Goal: Task Accomplishment & Management: Manage account settings

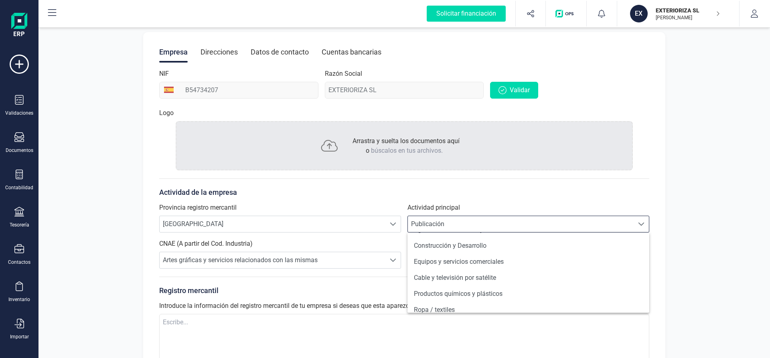
scroll to position [153, 0]
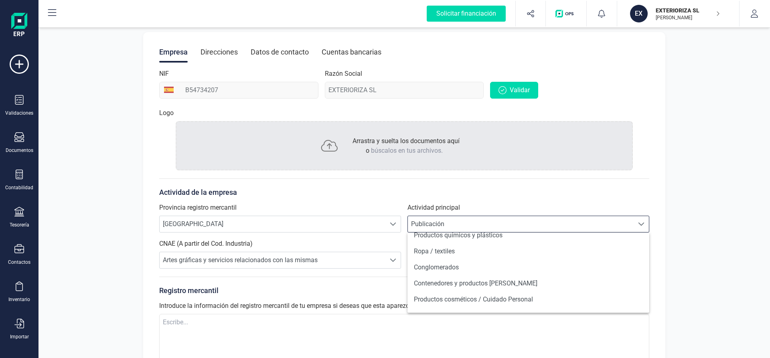
click at [77, 205] on div "Perfil empresa Integraciones Importa los datos de tu antiguo ERP a FinanEDI de …" at bounding box center [403, 179] width 731 height 472
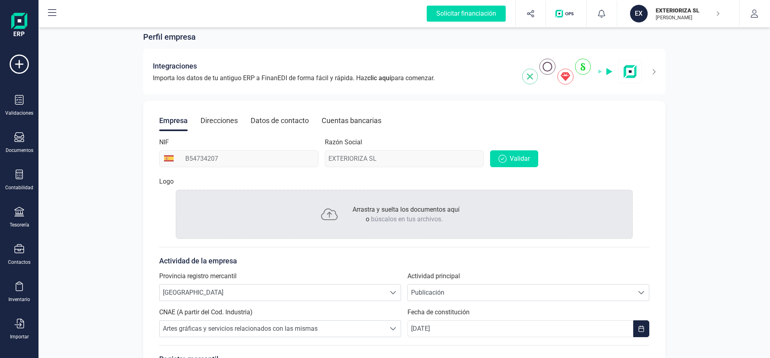
scroll to position [0, 0]
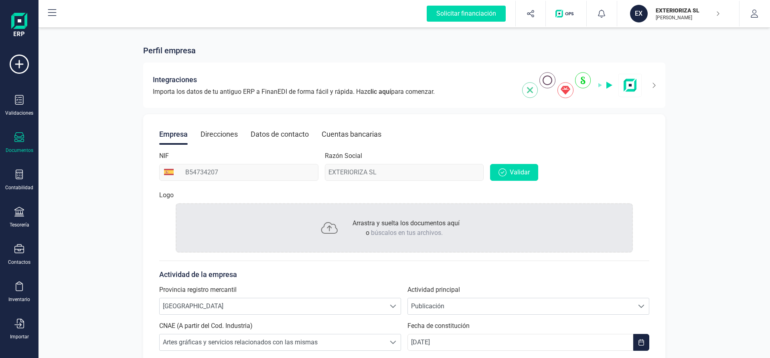
click at [20, 137] on icon at bounding box center [19, 137] width 10 height 10
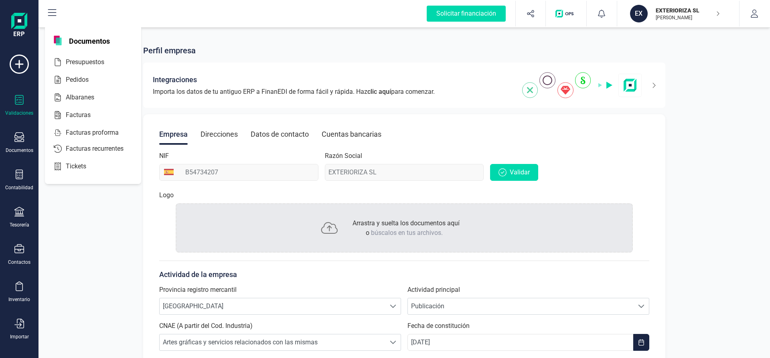
click at [24, 103] on div "Validaciones" at bounding box center [19, 105] width 32 height 21
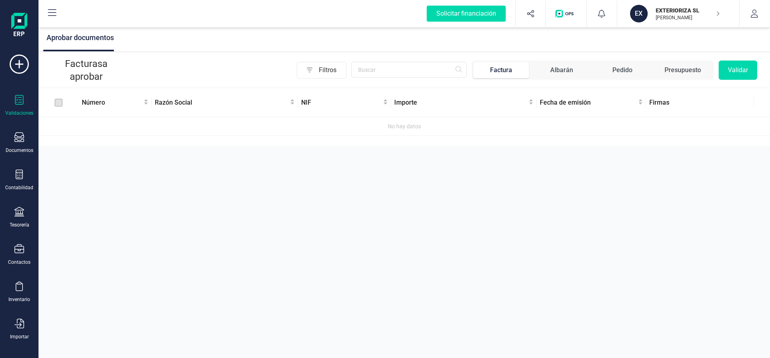
click at [55, 13] on icon at bounding box center [52, 12] width 8 height 7
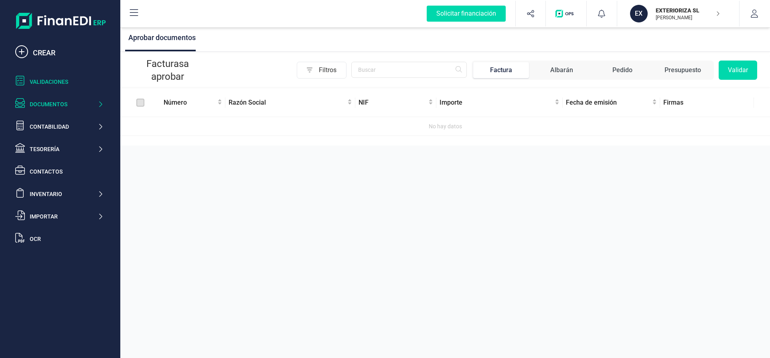
click at [60, 103] on div "Documentos" at bounding box center [64, 104] width 68 height 8
click at [313, 196] on div "Aprobar documentos Facturas a aprobar Filtros Factura Albarán Pedido Presupuest…" at bounding box center [445, 179] width 650 height 358
click at [22, 51] on icon at bounding box center [21, 51] width 13 height 13
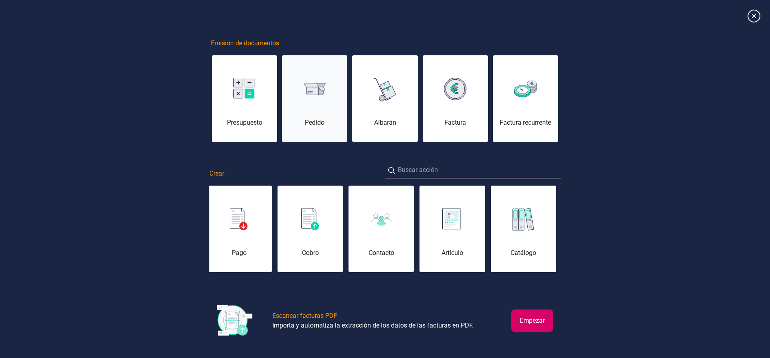
scroll to position [4, 0]
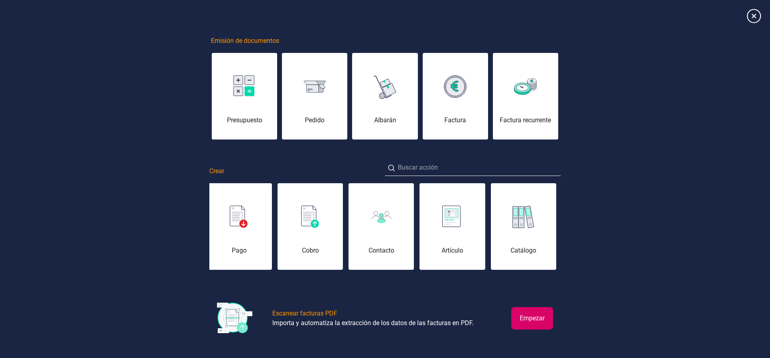
click at [754, 16] on icon at bounding box center [754, 16] width 14 height 14
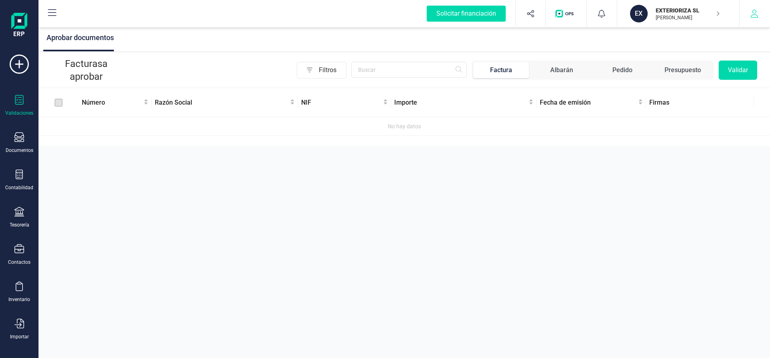
click at [755, 14] on icon "button" at bounding box center [754, 14] width 8 height 8
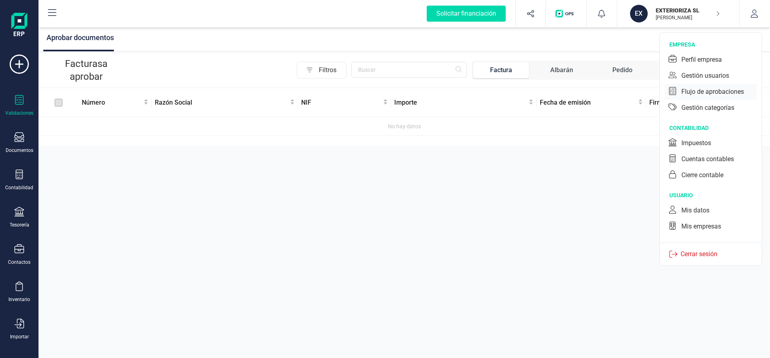
click at [692, 91] on div "Flujo de aprobaciones" at bounding box center [712, 92] width 63 height 10
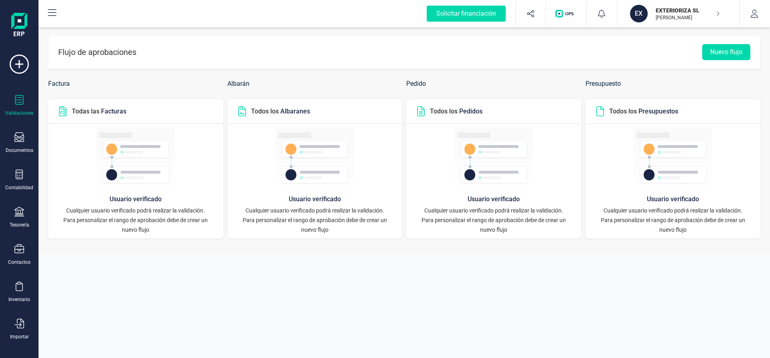
click at [20, 101] on icon at bounding box center [19, 100] width 10 height 10
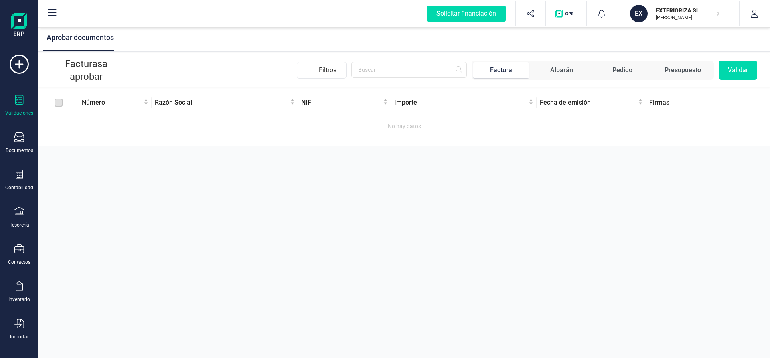
click at [57, 103] on label at bounding box center [59, 102] width 8 height 9
click at [472, 13] on div "Solicitar financiación" at bounding box center [466, 14] width 79 height 16
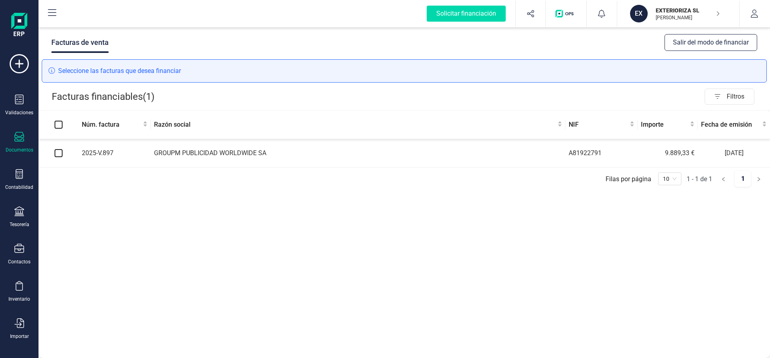
click at [17, 137] on icon at bounding box center [19, 137] width 10 height 10
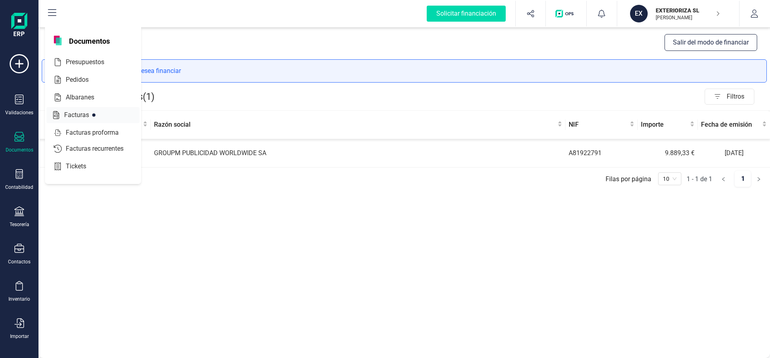
click at [73, 113] on span "Facturas" at bounding box center [82, 115] width 43 height 10
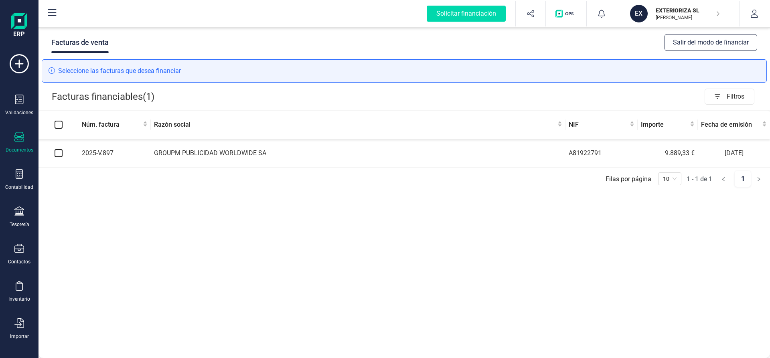
click at [53, 13] on icon at bounding box center [52, 12] width 8 height 7
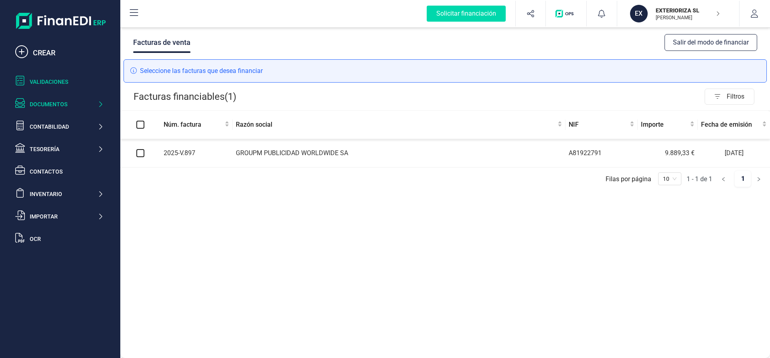
click at [63, 83] on div "Validaciones" at bounding box center [67, 82] width 74 height 8
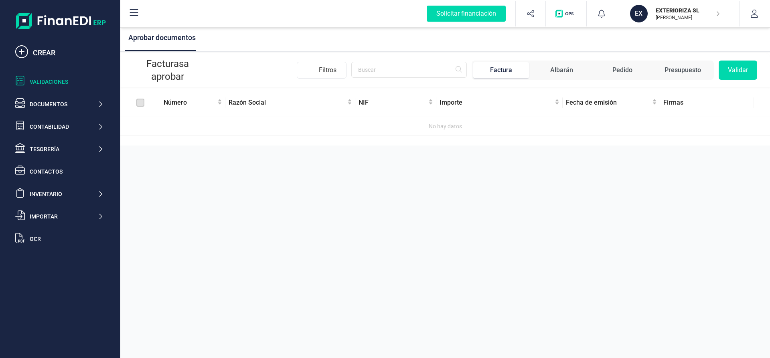
click at [135, 15] on icon at bounding box center [134, 13] width 10 height 10
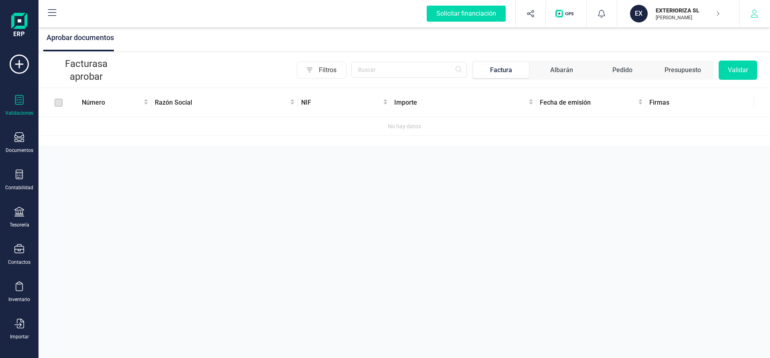
click at [755, 12] on icon "button" at bounding box center [754, 14] width 8 height 8
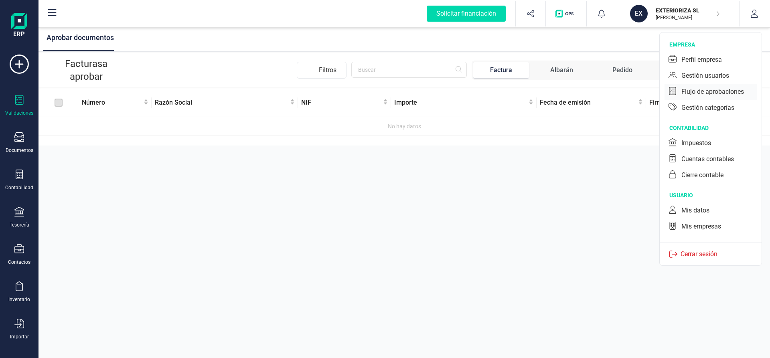
click at [708, 93] on div "Flujo de aprobaciones" at bounding box center [712, 92] width 63 height 10
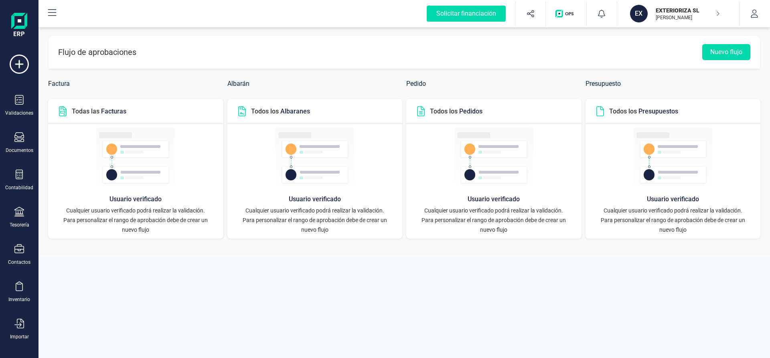
click at [134, 210] on p "Cualquier usuario verificado podrá realizar la validación." at bounding box center [135, 211] width 159 height 10
click at [115, 114] on span "Facturas" at bounding box center [113, 111] width 25 height 8
click at [14, 100] on div "Validaciones" at bounding box center [19, 105] width 32 height 21
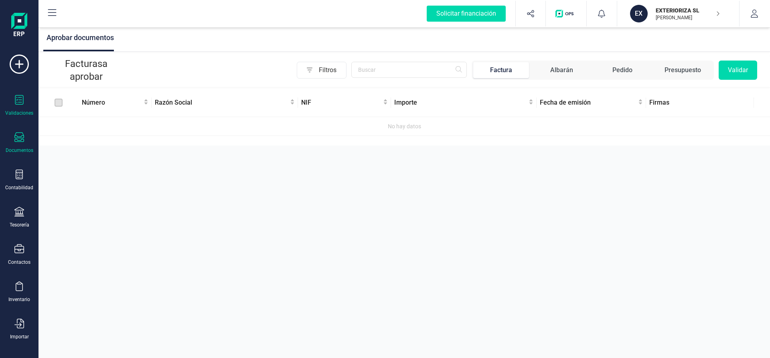
click at [20, 141] on icon at bounding box center [19, 137] width 10 height 10
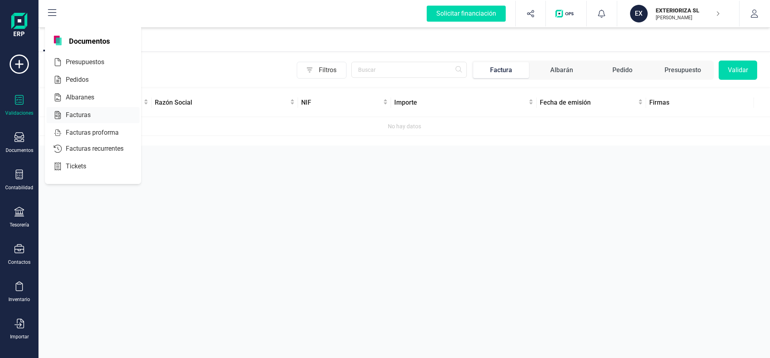
click at [81, 117] on span "Facturas" at bounding box center [84, 115] width 43 height 10
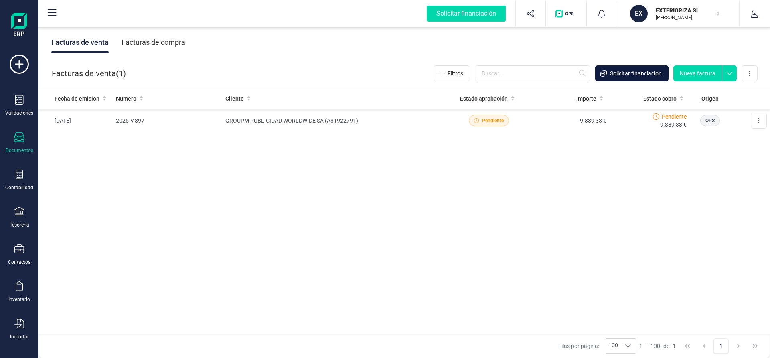
click at [636, 73] on span "Solicitar financiación" at bounding box center [636, 73] width 52 height 8
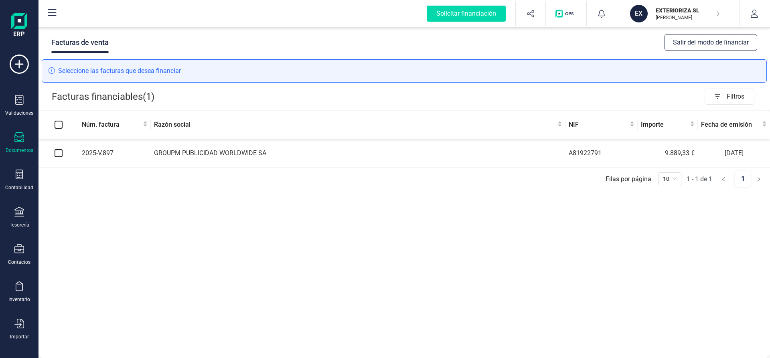
click at [124, 208] on div "Facturas de venta Salir del modo de financiar Seleccione las facturas que desea…" at bounding box center [403, 192] width 731 height 332
click at [17, 250] on icon at bounding box center [19, 249] width 10 height 10
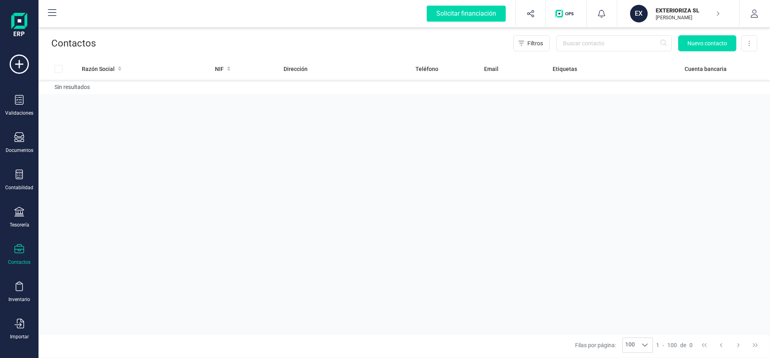
click at [694, 12] on p "EXTERIORIZA SL" at bounding box center [688, 10] width 64 height 8
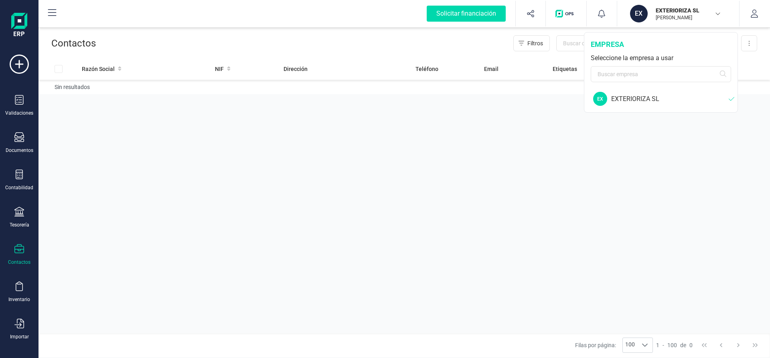
click at [634, 98] on div "EXTERIORIZA SL" at bounding box center [670, 99] width 118 height 10
click at [756, 15] on icon "button" at bounding box center [754, 14] width 7 height 8
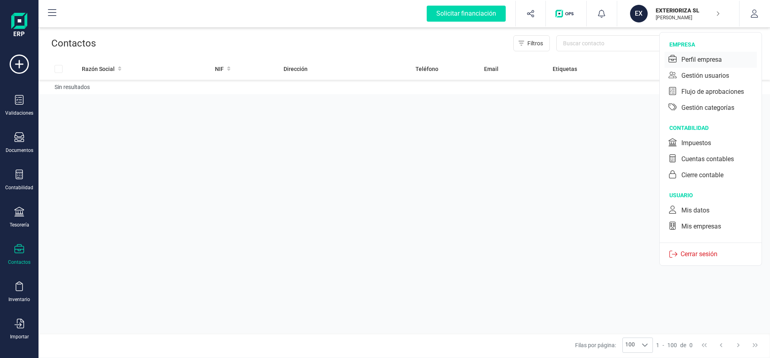
click at [709, 61] on div "Perfil empresa" at bounding box center [701, 60] width 41 height 10
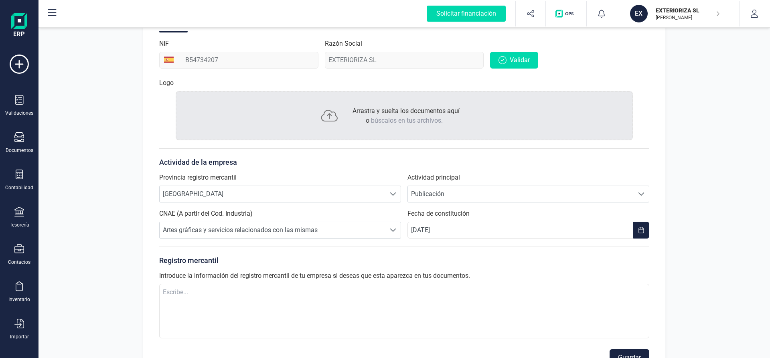
scroll to position [114, 0]
click at [452, 193] on span "Publicación" at bounding box center [521, 192] width 226 height 16
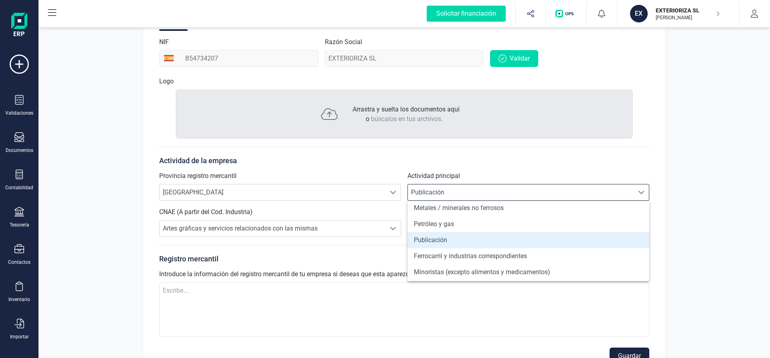
scroll to position [488, 0]
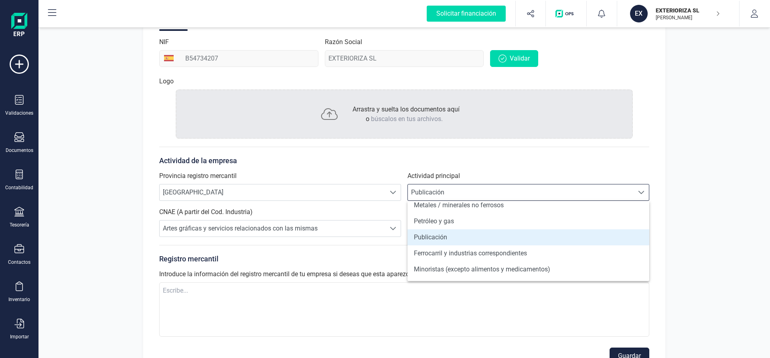
click at [466, 236] on li "Publicación" at bounding box center [528, 237] width 242 height 16
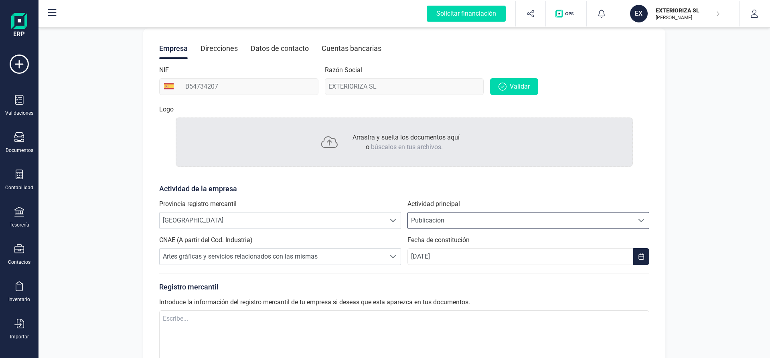
scroll to position [85, 0]
click at [217, 47] on div "Direcciones" at bounding box center [219, 48] width 37 height 21
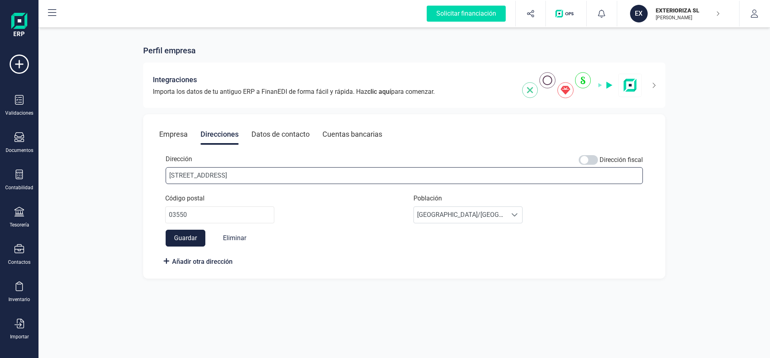
click at [282, 175] on input "[STREET_ADDRESS]" at bounding box center [404, 175] width 477 height 17
drag, startPoint x: 282, startPoint y: 175, endPoint x: 166, endPoint y: 175, distance: 115.5
click at [166, 175] on input "[STREET_ADDRESS]" at bounding box center [404, 175] width 477 height 17
type input "A"
type input "p"
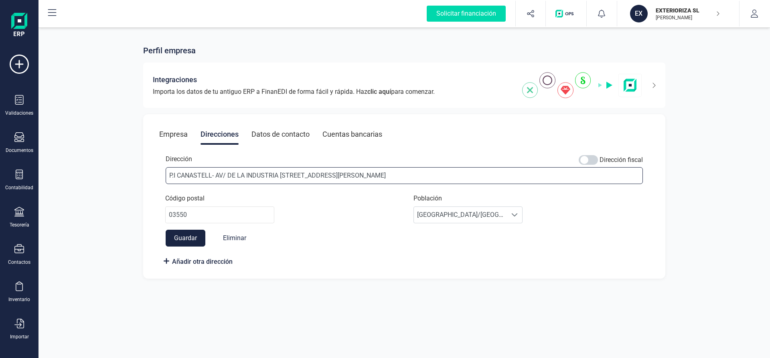
click at [329, 177] on input "P.I CANASTELL- AV/ DE LA INDUSTRIA [STREET_ADDRESS][PERSON_NAME]" at bounding box center [404, 175] width 477 height 17
type input "P.I CANASTELL- AV/ DE LA INDUSTRIA [STREET_ADDRESS][PERSON_NAME]"
drag, startPoint x: 177, startPoint y: 215, endPoint x: 188, endPoint y: 215, distance: 11.2
click at [188, 215] on input "03550" at bounding box center [219, 215] width 109 height 17
type input "03690"
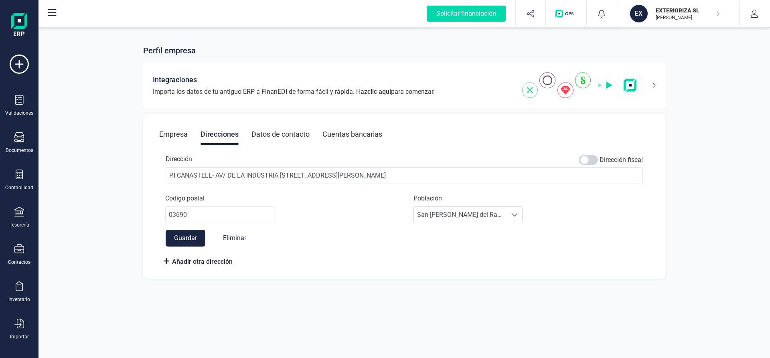
click at [412, 255] on div "Dirección Dirección fiscal P.I CANASTELL- AV/ DE LA INDUSTRIA [STREET_ADDRESS][…" at bounding box center [404, 207] width 490 height 124
click at [434, 214] on span "San [PERSON_NAME] del Raspeig/[GEOGRAPHIC_DATA][PERSON_NAME]" at bounding box center [460, 215] width 93 height 16
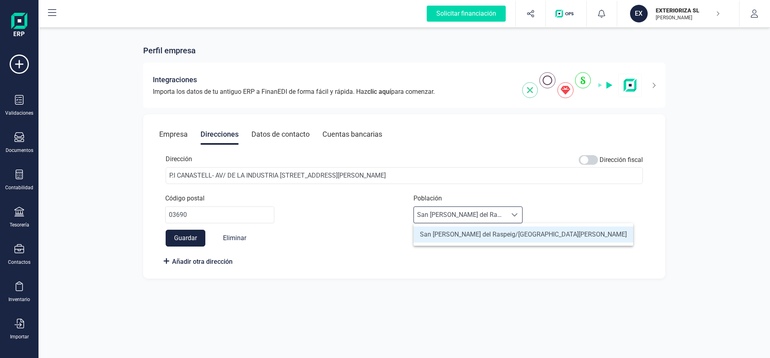
click at [439, 239] on li "San [PERSON_NAME] del Raspeig/[GEOGRAPHIC_DATA][PERSON_NAME]" at bounding box center [523, 235] width 220 height 16
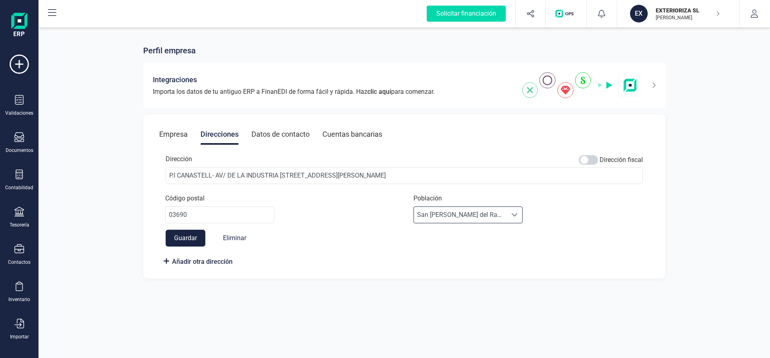
scroll to position [4, 38]
drag, startPoint x: 414, startPoint y: 173, endPoint x: 330, endPoint y: 174, distance: 83.8
click at [330, 174] on input "P.I CANASTELL- AV/ DE LA INDUSTRIA [STREET_ADDRESS][PERSON_NAME]" at bounding box center [404, 175] width 477 height 17
type input "P.I CANASTELL- AV/ DE LA INDUSTRIA CALLE 5 NAVE 6"
click at [185, 239] on button "Guardar" at bounding box center [186, 238] width 40 height 17
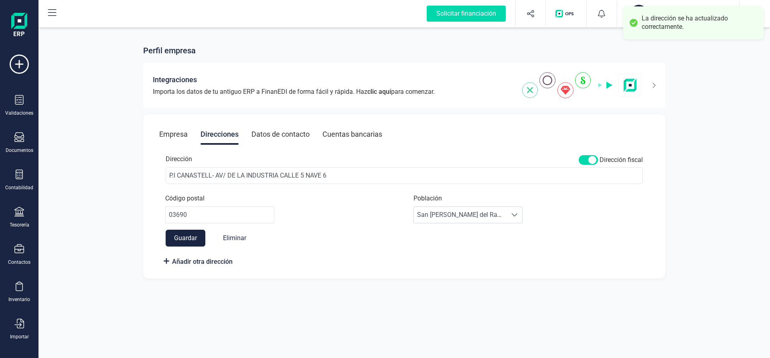
click at [286, 134] on div "Datos de contacto" at bounding box center [280, 134] width 58 height 21
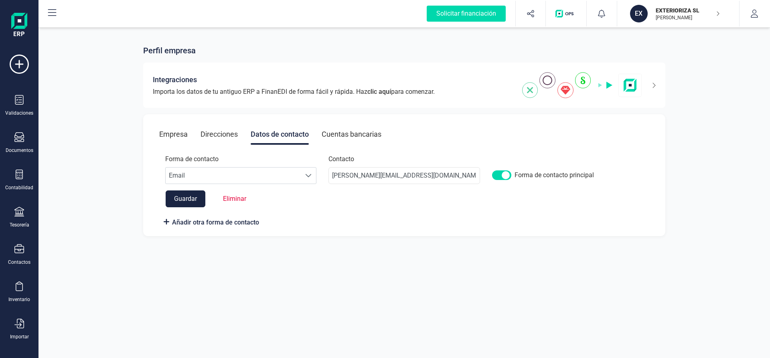
click at [365, 134] on div "Cuentas bancarias" at bounding box center [352, 134] width 60 height 21
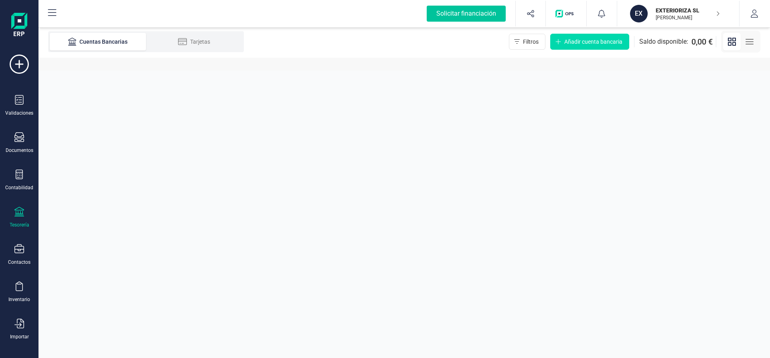
click at [474, 14] on div "Solicitar financiación" at bounding box center [466, 14] width 79 height 16
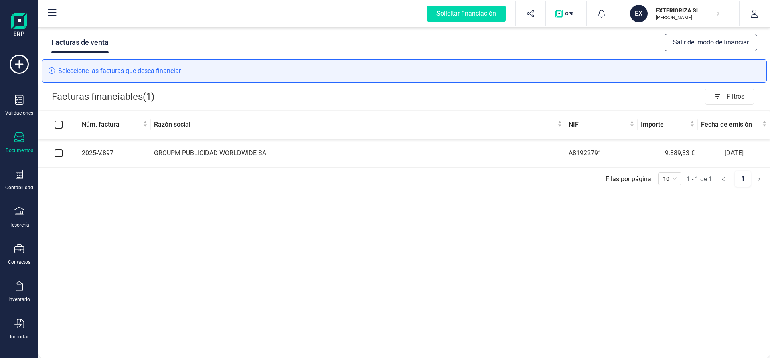
click at [97, 188] on ul "Filas por página 1 - 1 de 1 1 10" at bounding box center [403, 179] width 731 height 22
click at [18, 62] on icon at bounding box center [19, 64] width 19 height 19
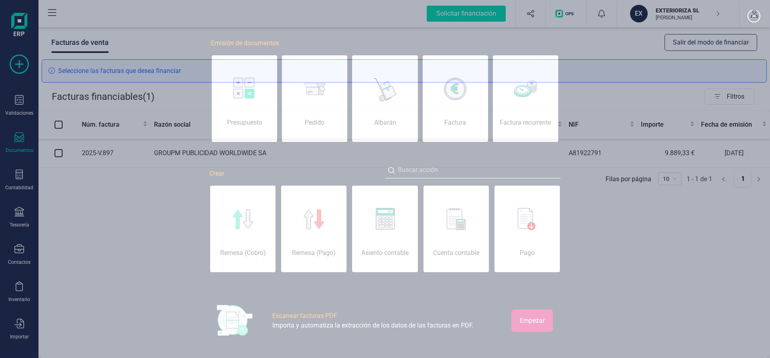
scroll to position [0, 40]
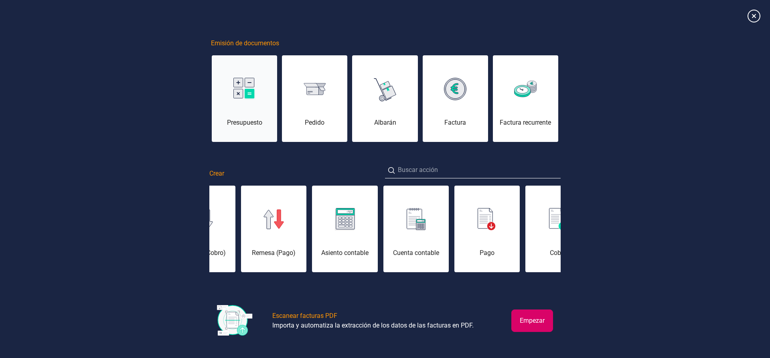
click at [250, 95] on img at bounding box center [244, 89] width 22 height 23
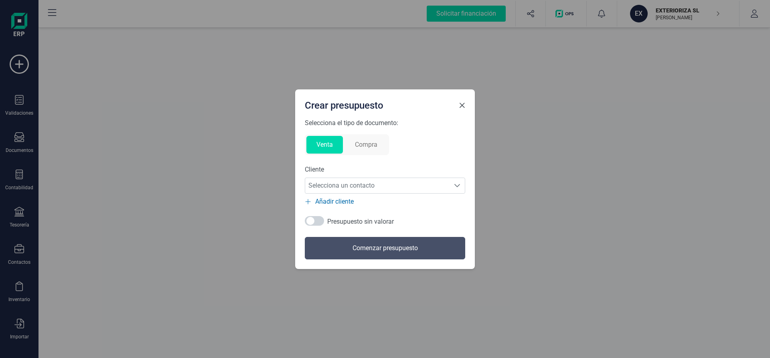
click at [463, 106] on span "Close" at bounding box center [462, 105] width 6 height 6
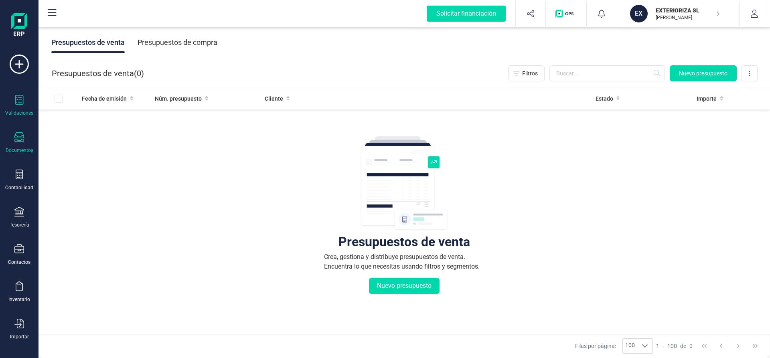
click at [18, 98] on icon at bounding box center [19, 100] width 10 height 10
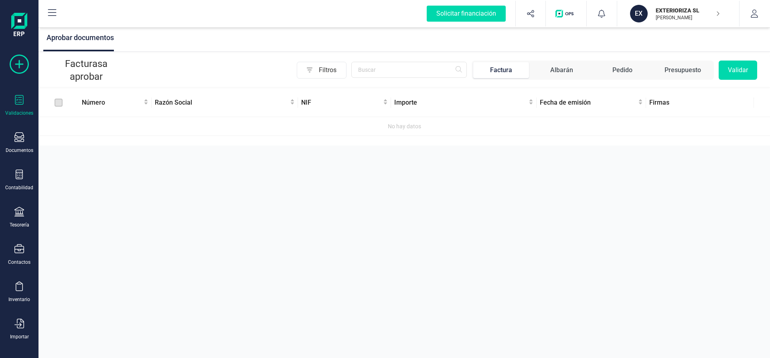
click at [20, 63] on icon at bounding box center [19, 64] width 19 height 19
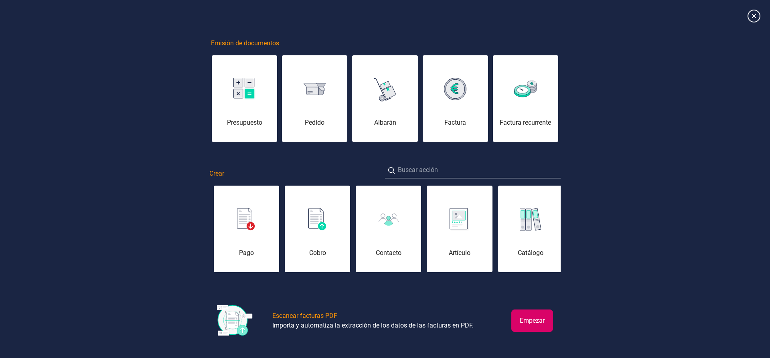
scroll to position [0, 361]
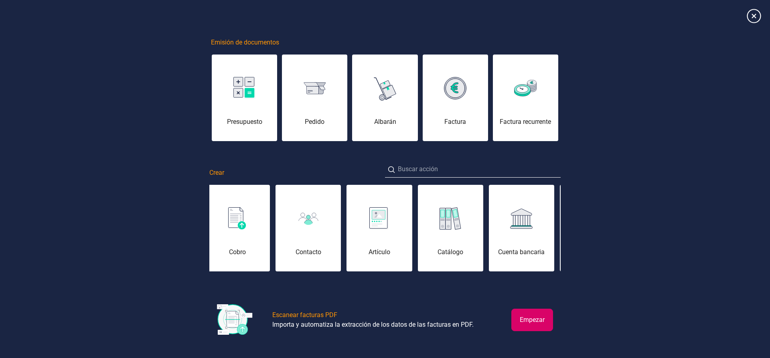
click at [754, 16] on icon at bounding box center [754, 16] width 14 height 14
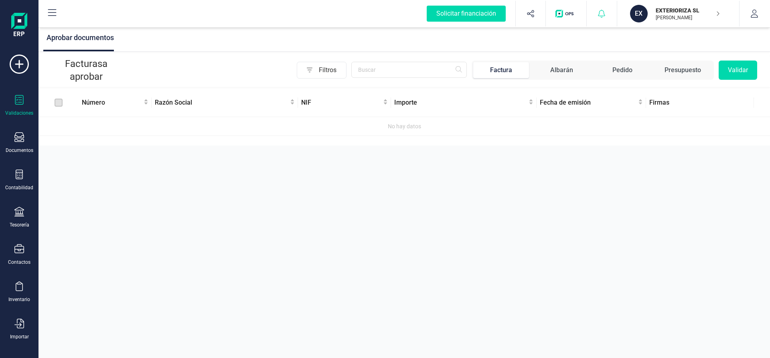
click at [602, 12] on icon at bounding box center [602, 14] width 8 height 8
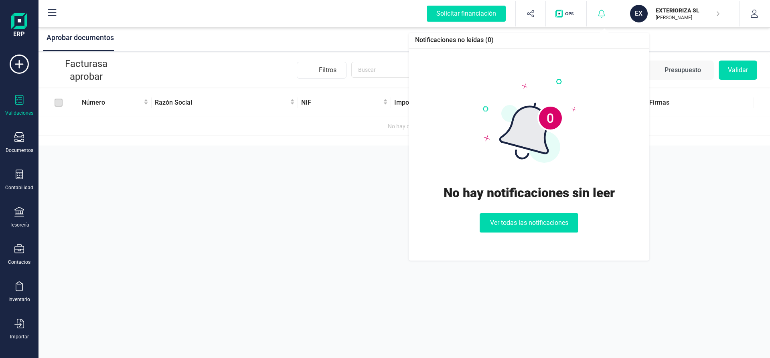
click at [602, 12] on icon at bounding box center [602, 14] width 8 height 8
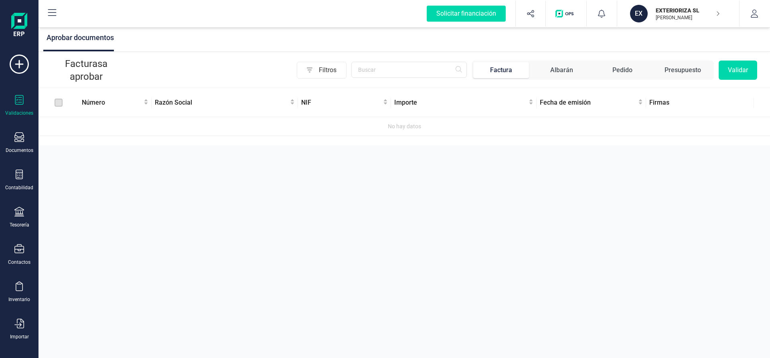
click at [53, 15] on icon at bounding box center [52, 12] width 8 height 7
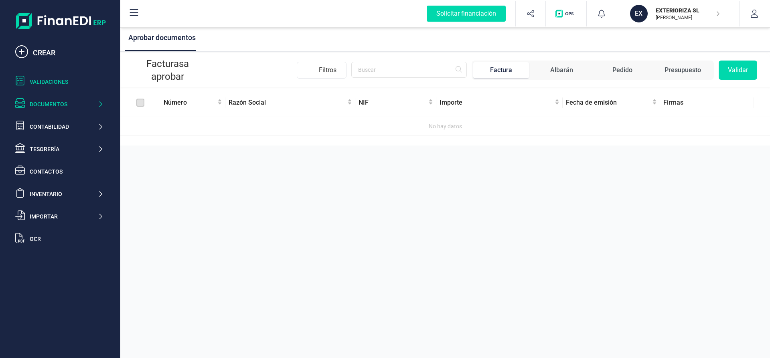
click at [47, 103] on div "Documentos" at bounding box center [64, 104] width 68 height 8
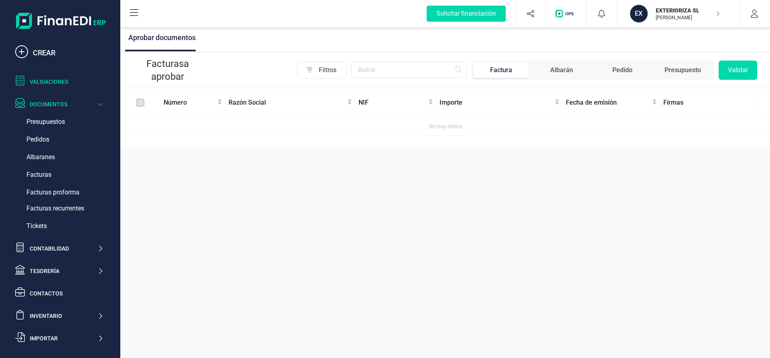
click at [47, 103] on div "Documentos" at bounding box center [64, 104] width 68 height 8
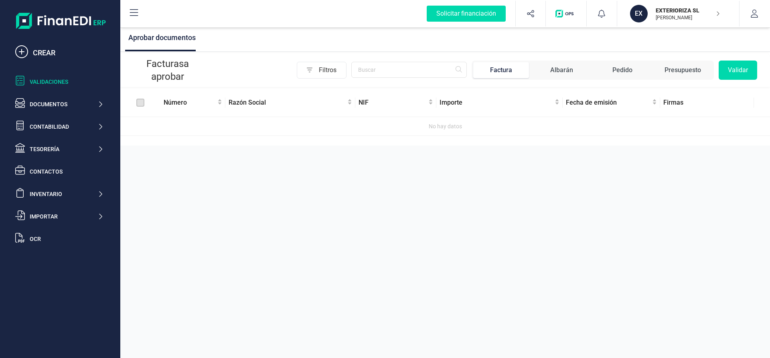
click at [51, 82] on div "Validaciones" at bounding box center [67, 82] width 74 height 8
click at [243, 212] on div "Aprobar documentos Facturas a aprobar Filtros Factura Albarán Pedido Presupuest…" at bounding box center [445, 179] width 650 height 358
click at [478, 16] on div "Solicitar financiación" at bounding box center [466, 14] width 79 height 16
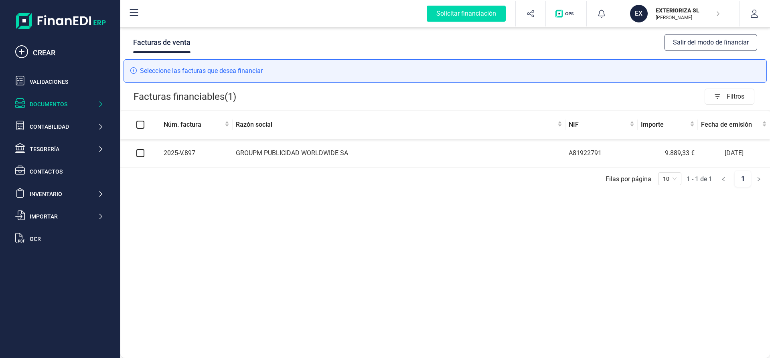
click at [142, 154] on input "checkbox" at bounding box center [140, 153] width 8 height 8
checkbox input "true"
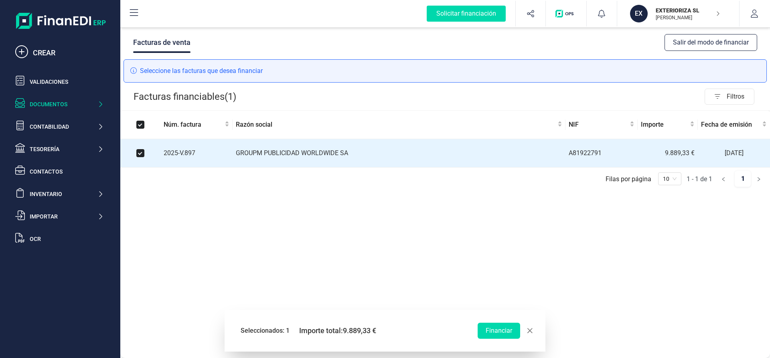
click at [139, 126] on input "Select all" at bounding box center [140, 125] width 8 height 8
click at [532, 330] on span "button" at bounding box center [530, 331] width 6 height 6
checkbox input "false"
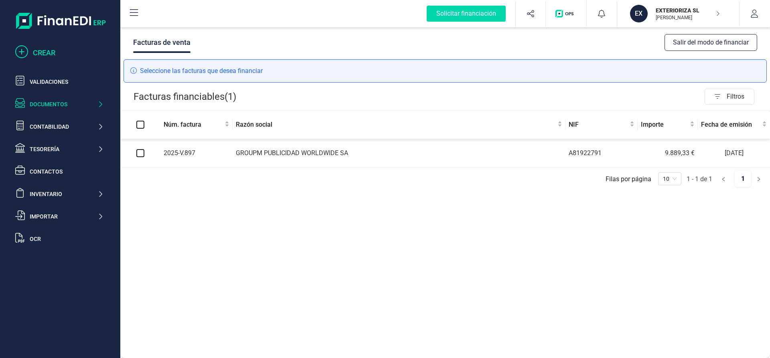
click at [43, 51] on div "CREAR" at bounding box center [68, 52] width 71 height 11
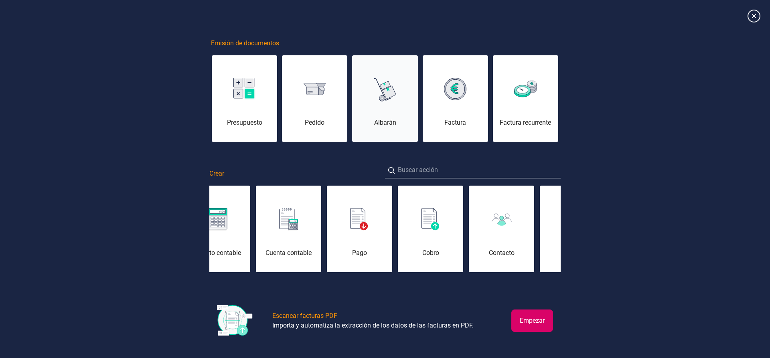
scroll to position [4, 0]
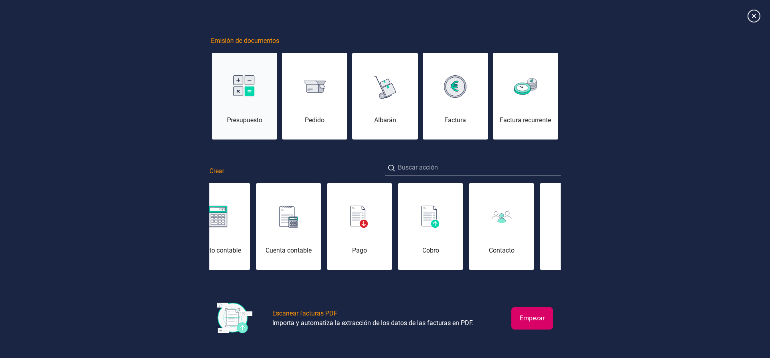
click at [254, 77] on img at bounding box center [244, 86] width 22 height 23
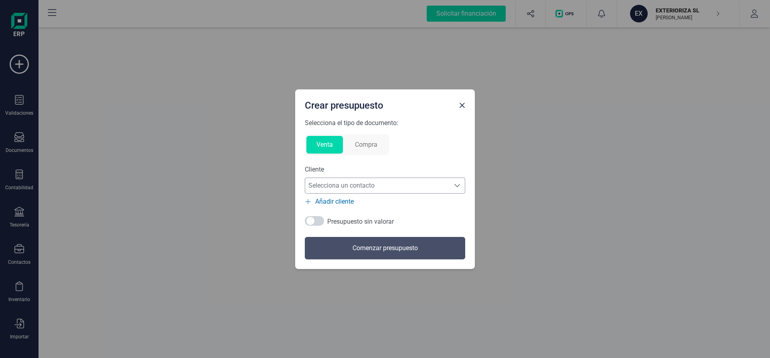
click at [435, 187] on span "Selecciona un contacto" at bounding box center [377, 186] width 144 height 16
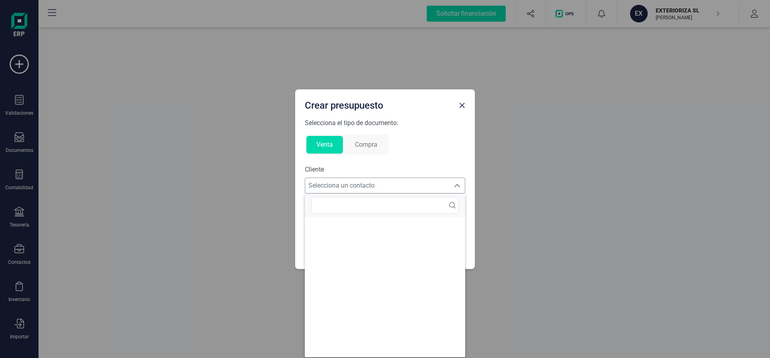
click at [436, 186] on span "Selecciona un contacto" at bounding box center [377, 186] width 144 height 16
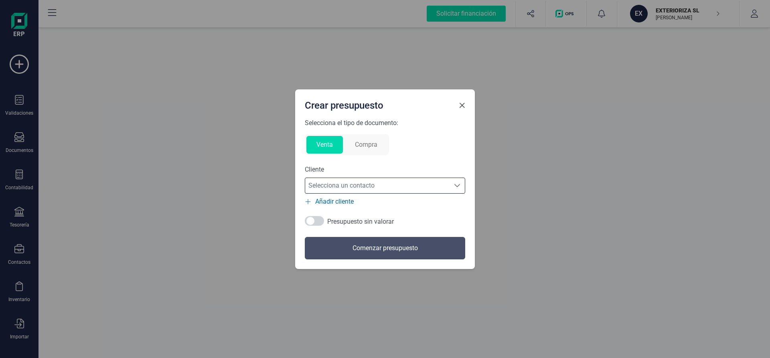
click at [462, 107] on span "Close" at bounding box center [462, 105] width 6 height 6
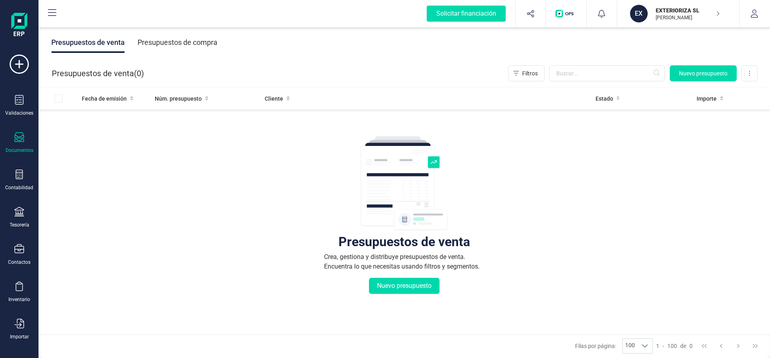
click at [51, 12] on icon at bounding box center [52, 13] width 10 height 10
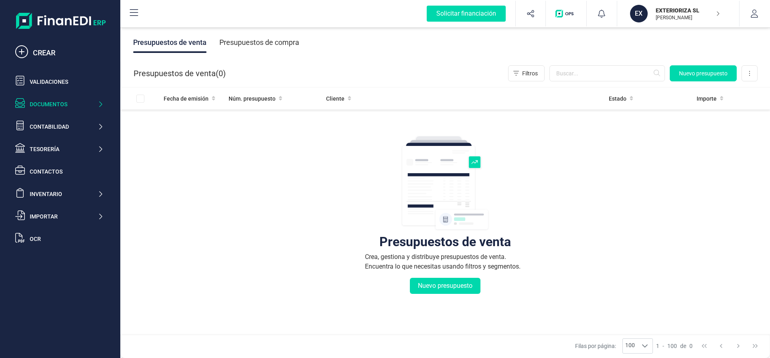
click at [278, 209] on div "Presupuestos de venta Crea, gestiona y distribuye presupuestos de venta. Encuen…" at bounding box center [445, 263] width 618 height 301
click at [754, 12] on icon "button" at bounding box center [754, 14] width 8 height 8
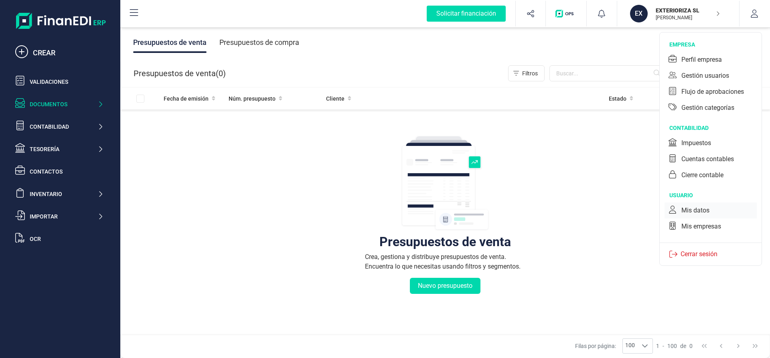
click at [689, 208] on div "Mis datos" at bounding box center [695, 211] width 28 height 10
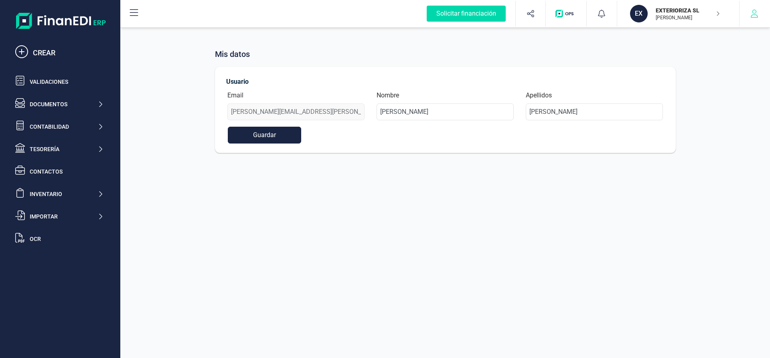
click at [754, 14] on icon "button" at bounding box center [754, 14] width 7 height 8
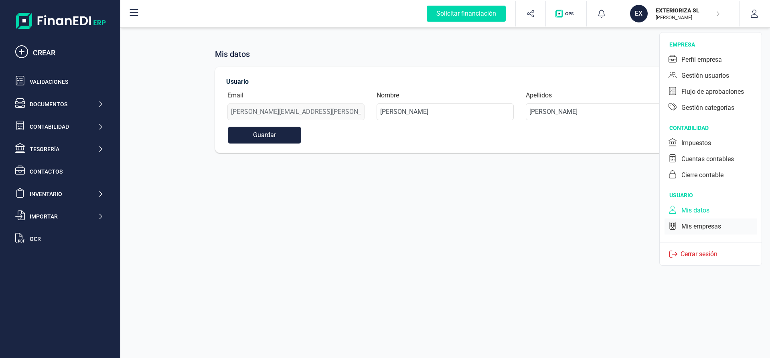
click at [712, 227] on div "Mis empresas" at bounding box center [701, 227] width 40 height 10
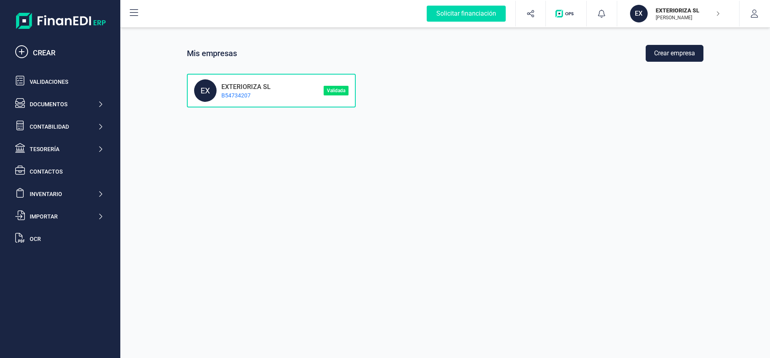
click at [307, 92] on div "EX EXTERIORIZA SL B54734207" at bounding box center [259, 90] width 130 height 22
click at [209, 91] on div "EX" at bounding box center [205, 90] width 22 height 22
click at [753, 13] on icon "button" at bounding box center [754, 14] width 7 height 8
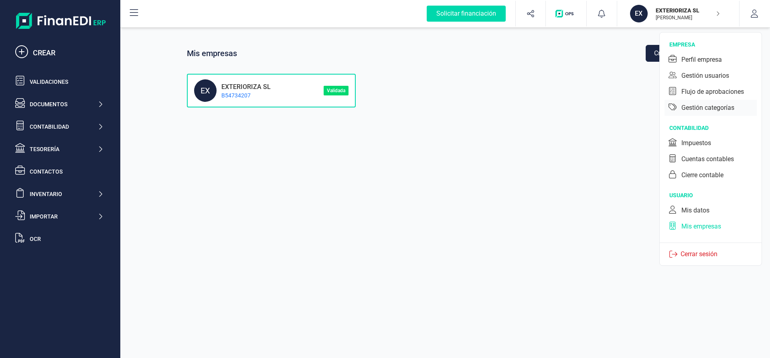
click at [707, 109] on div "Gestión categorías" at bounding box center [707, 108] width 53 height 10
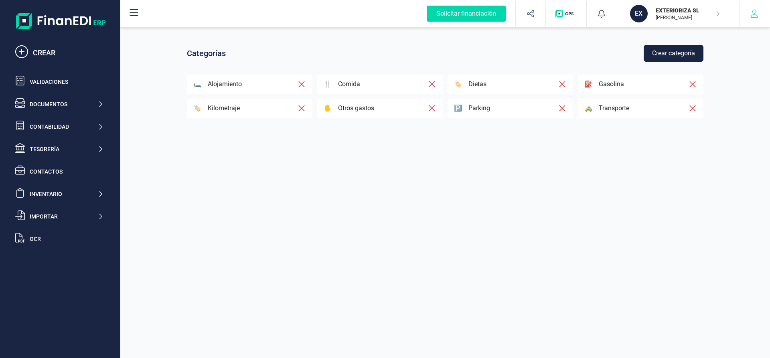
click at [754, 11] on icon "button" at bounding box center [754, 14] width 8 height 8
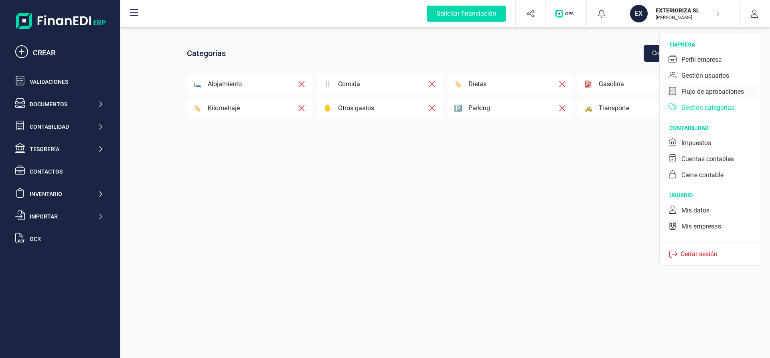
click at [712, 93] on div "Flujo de aprobaciones" at bounding box center [712, 92] width 63 height 10
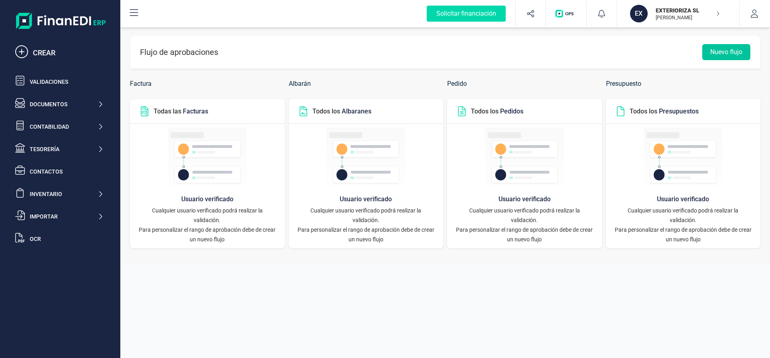
click at [725, 52] on button "Nuevo flujo" at bounding box center [726, 52] width 48 height 16
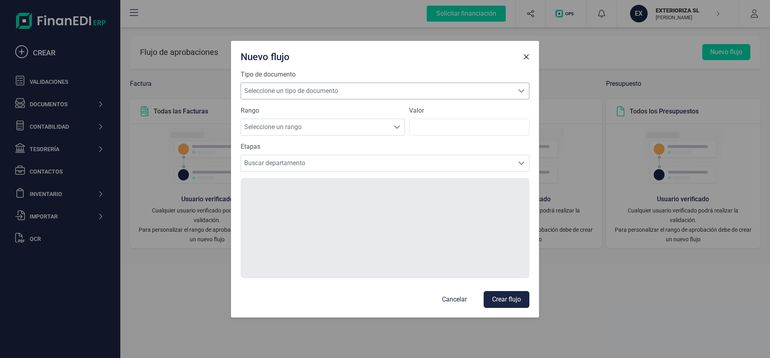
click at [361, 92] on span "Seleccione un tipo de documento" at bounding box center [377, 91] width 273 height 16
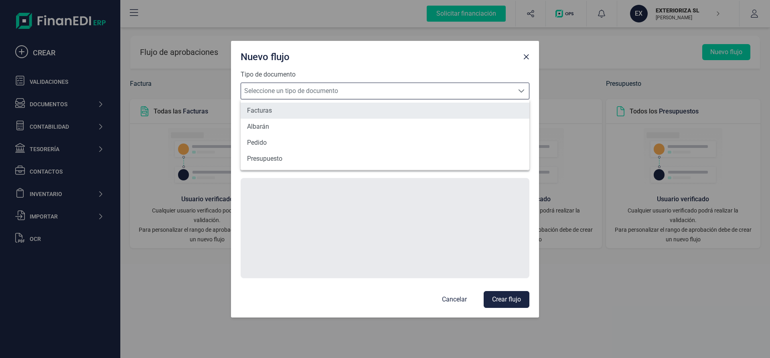
click at [351, 114] on li "Facturas" at bounding box center [385, 111] width 289 height 16
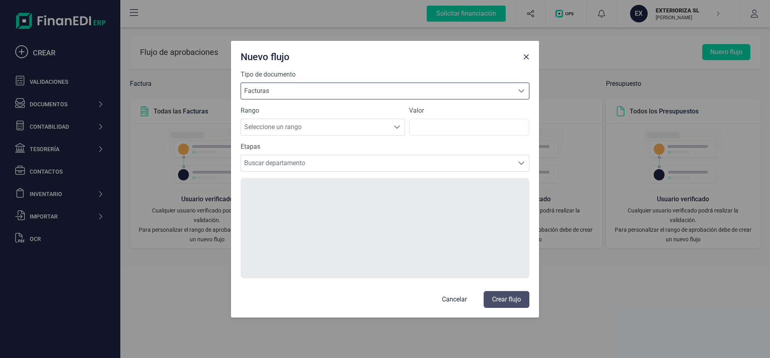
scroll to position [4, 38]
click at [343, 126] on span "Seleccione un rango" at bounding box center [315, 127] width 148 height 16
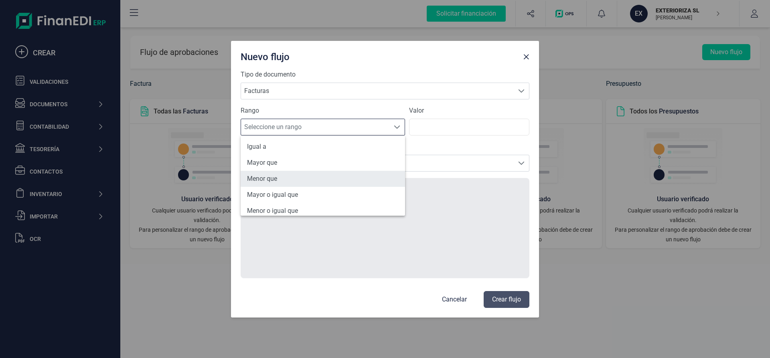
scroll to position [38, 0]
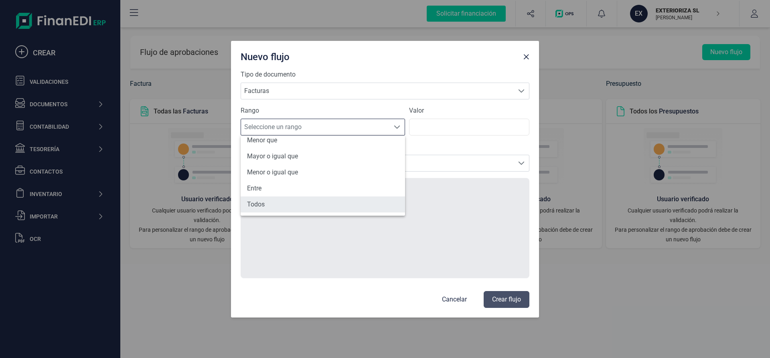
click at [332, 201] on li "Todos" at bounding box center [323, 205] width 164 height 16
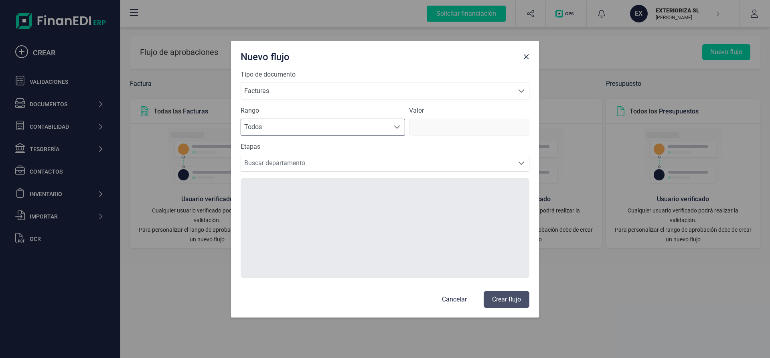
scroll to position [4, 38]
click at [358, 160] on span "Buscar departamento" at bounding box center [377, 163] width 273 height 16
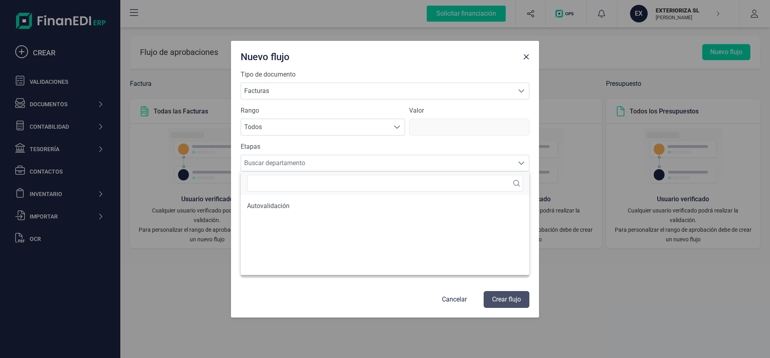
click at [450, 299] on p "Cancelar" at bounding box center [454, 300] width 25 height 10
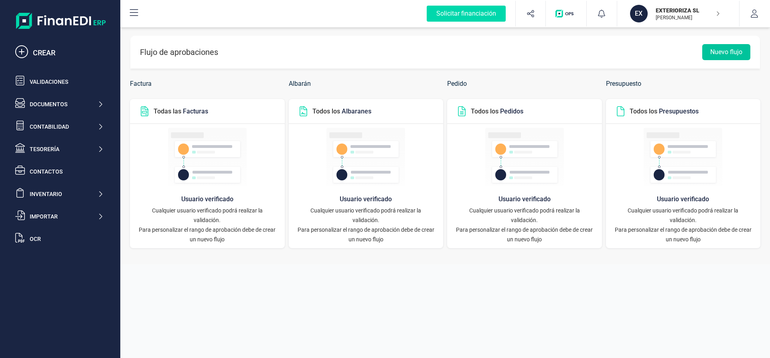
click at [723, 51] on button "Nuevo flujo" at bounding box center [726, 52] width 48 height 16
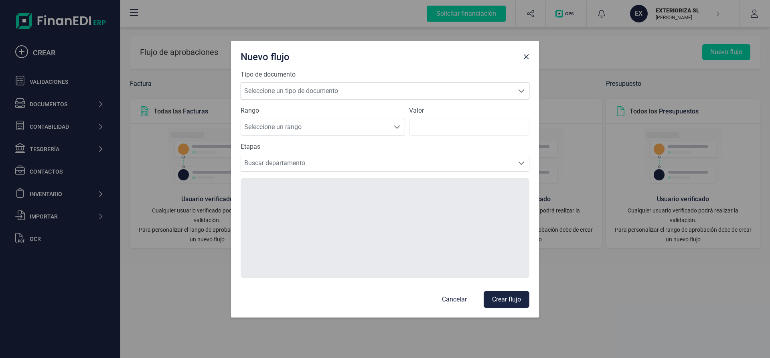
click at [342, 87] on span "Seleccione un tipo de documento" at bounding box center [377, 91] width 273 height 16
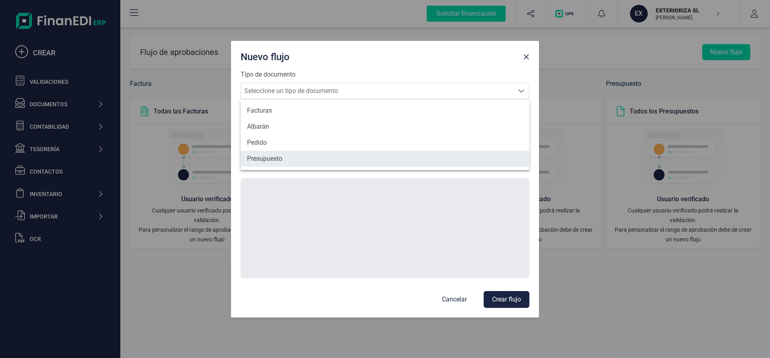
click at [288, 161] on li "Presupuesto" at bounding box center [385, 159] width 289 height 16
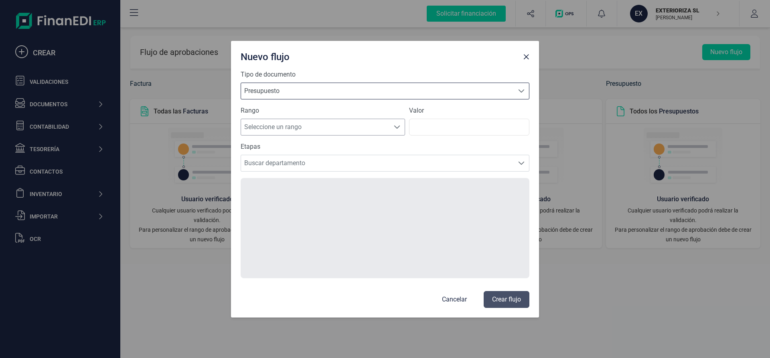
click at [320, 126] on span "Seleccione un rango" at bounding box center [315, 127] width 148 height 16
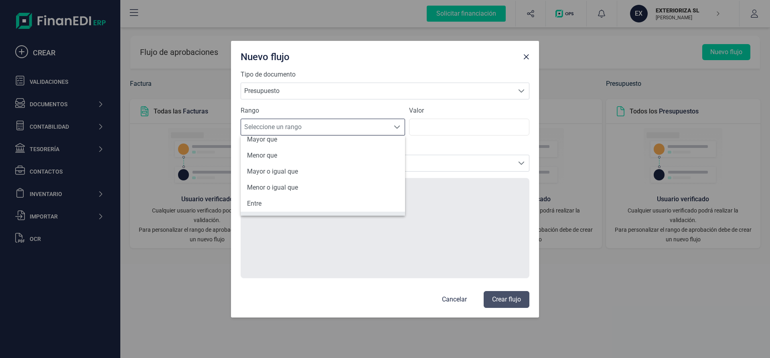
scroll to position [38, 0]
click at [310, 204] on li "Todos" at bounding box center [323, 205] width 164 height 16
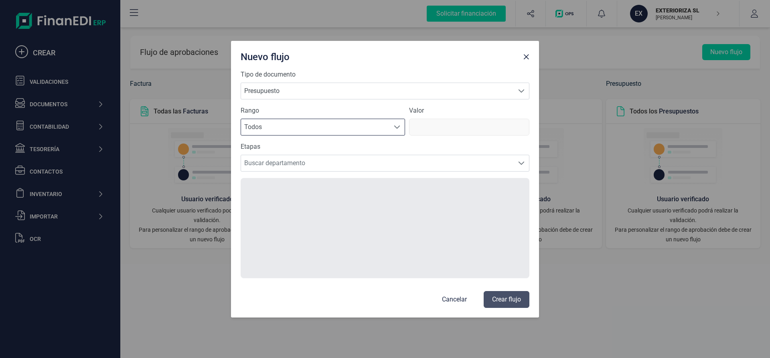
scroll to position [4, 38]
click at [280, 164] on span "Buscar departamento" at bounding box center [377, 163] width 273 height 16
